Goal: Information Seeking & Learning: Learn about a topic

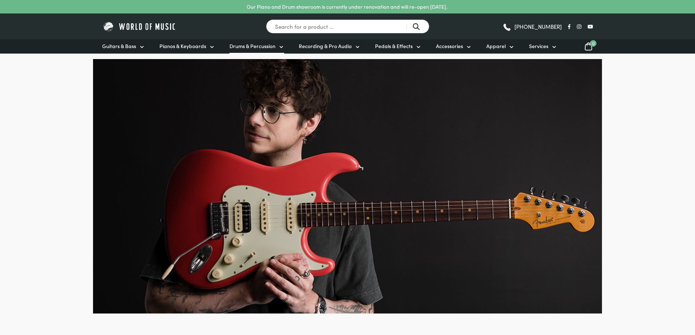
click at [252, 44] on span "Drums & Percussion" at bounding box center [252, 46] width 46 height 8
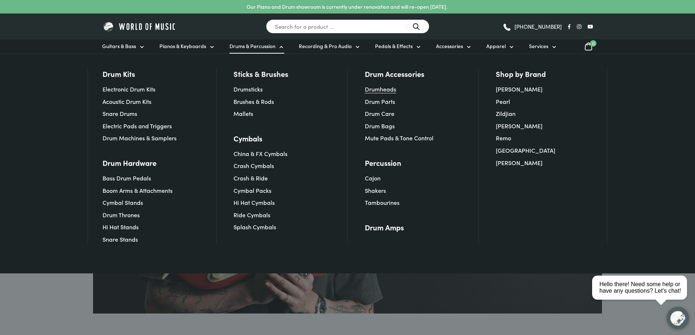
click at [391, 91] on link "Drumheads" at bounding box center [380, 89] width 31 height 8
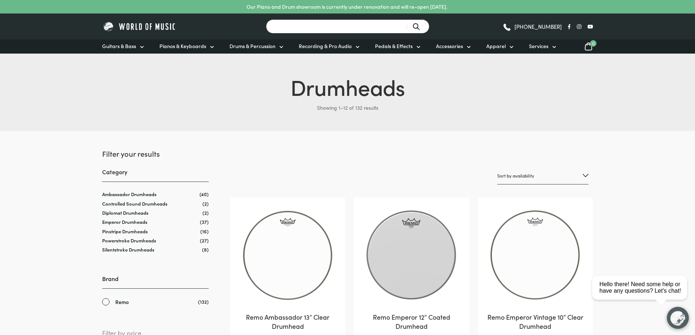
click at [325, 27] on input "Search for a product ..." at bounding box center [347, 26] width 163 height 14
type input "practice pad"
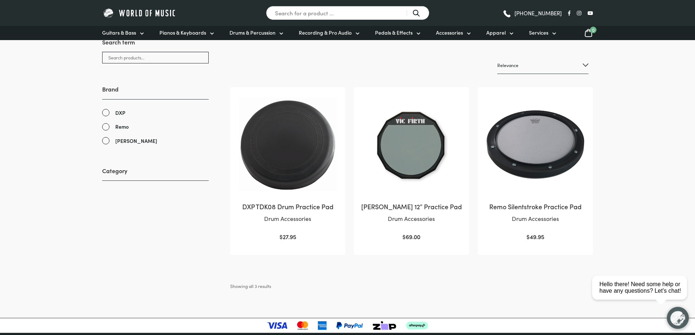
scroll to position [109, 0]
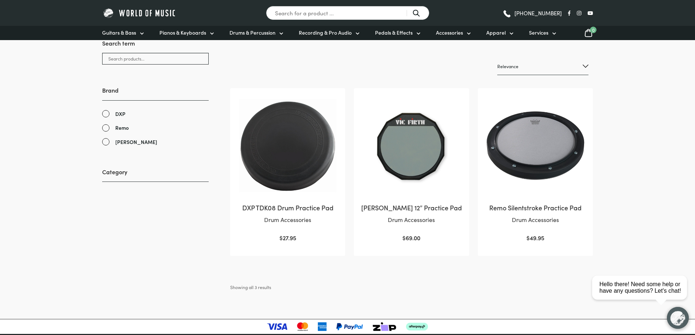
click at [536, 138] on img at bounding box center [535, 146] width 100 height 100
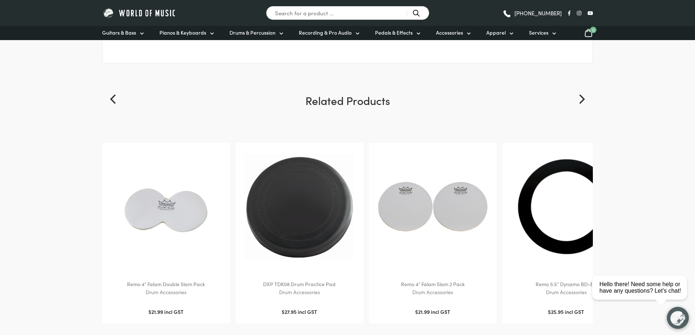
scroll to position [729, 0]
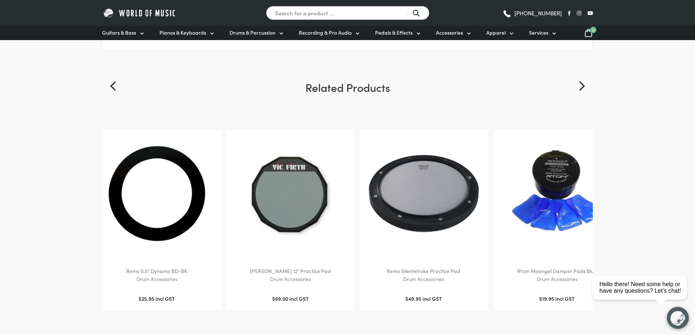
click at [161, 195] on img at bounding box center [156, 193] width 113 height 113
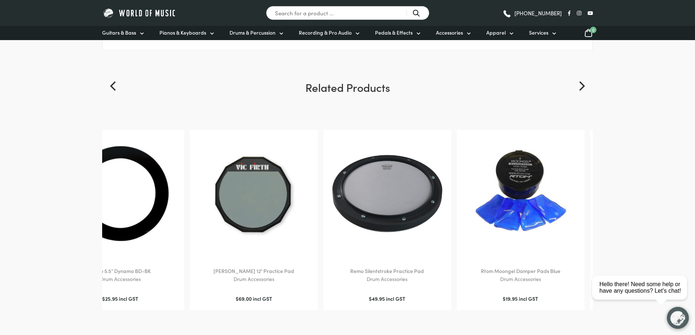
click at [317, 208] on div "Vic Firth 12″ Practice Pad Drum Accessories $ 69.00 incl GST Add to cart" at bounding box center [254, 220] width 128 height 180
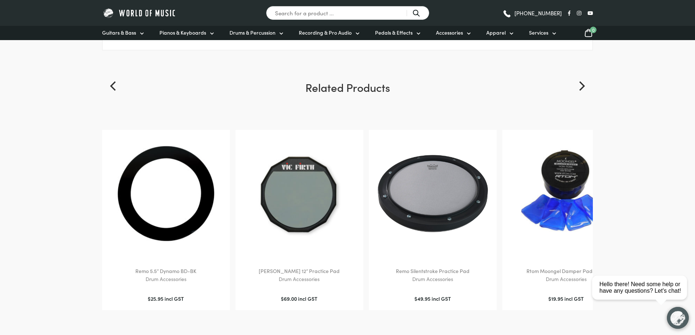
click at [306, 208] on img at bounding box center [299, 193] width 113 height 113
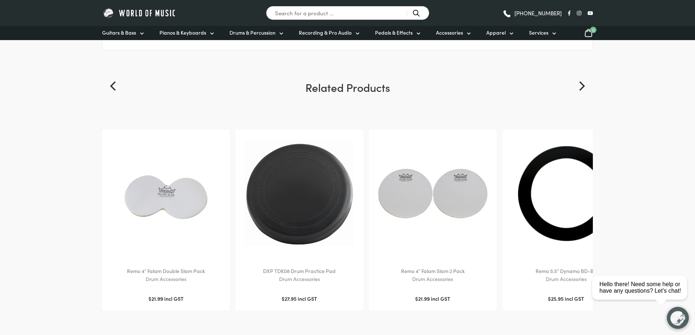
scroll to position [1128, 0]
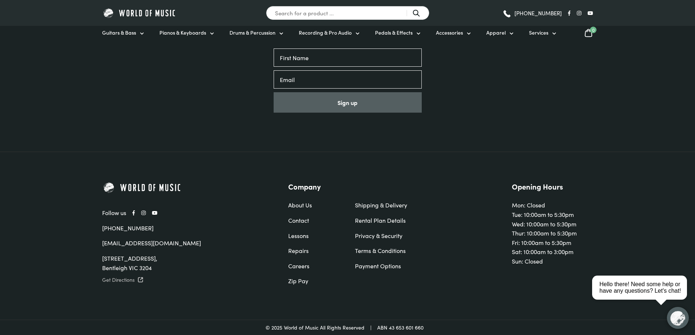
click at [121, 280] on link "Get Directions" at bounding box center [179, 279] width 154 height 9
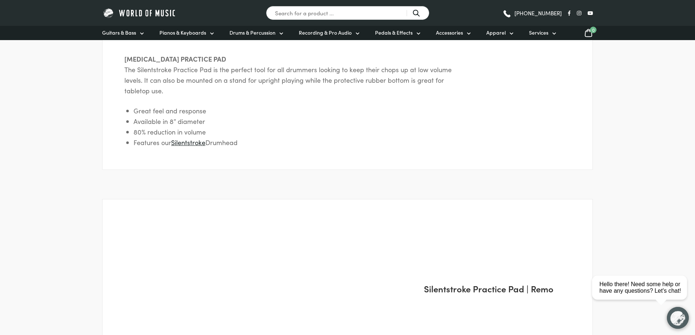
scroll to position [363, 0]
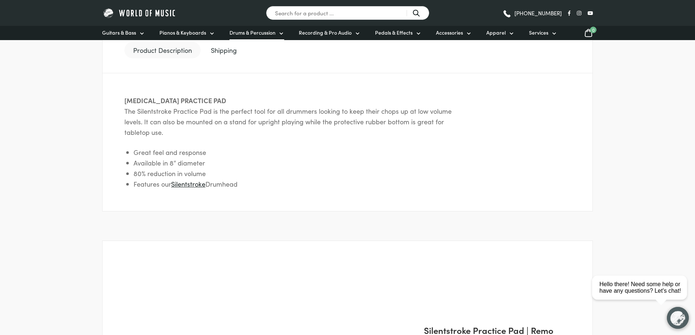
click at [262, 33] on span "Drums & Percussion" at bounding box center [252, 33] width 46 height 8
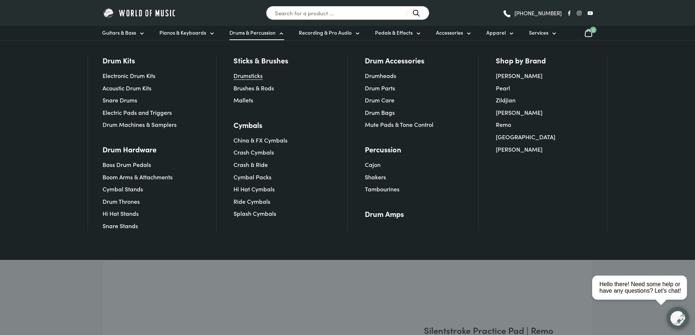
click at [250, 75] on link "Drumsticks" at bounding box center [247, 75] width 29 height 8
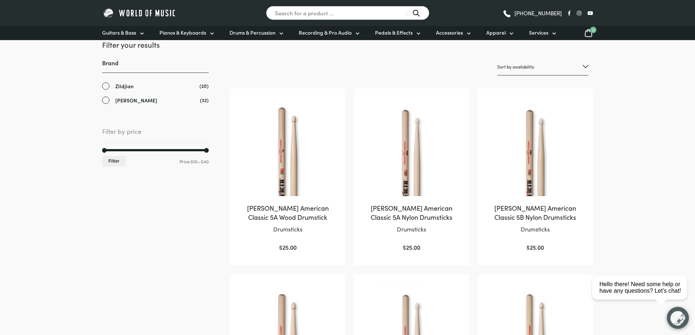
scroll to position [109, 0]
click at [107, 100] on link "[PERSON_NAME]" at bounding box center [155, 100] width 106 height 8
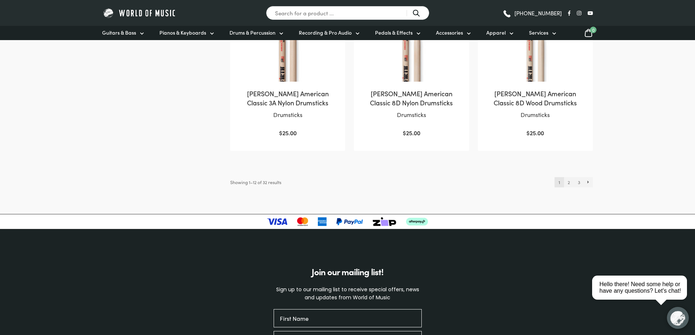
scroll to position [802, 0]
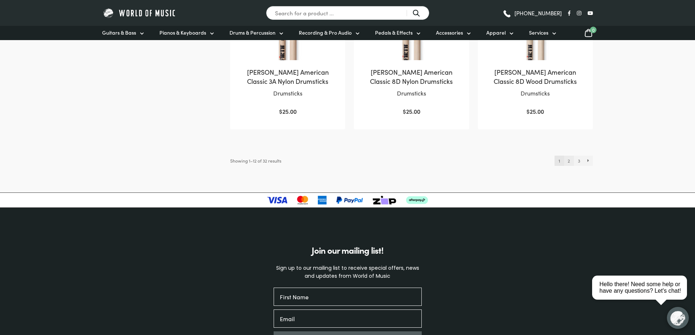
click at [568, 162] on link "2" at bounding box center [569, 161] width 10 height 10
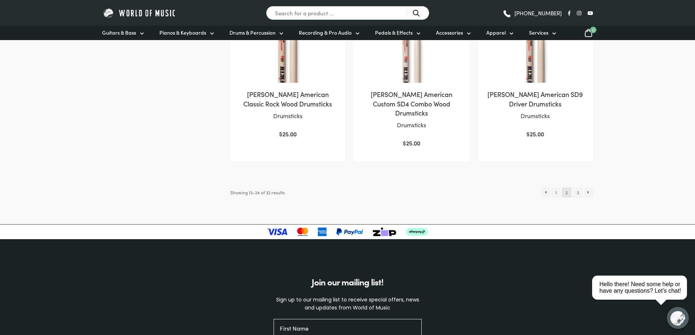
scroll to position [802, 0]
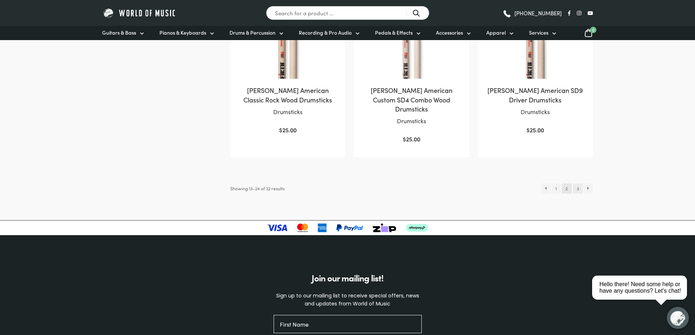
click at [576, 183] on link "3" at bounding box center [577, 188] width 10 height 10
